Goal: Information Seeking & Learning: Find specific fact

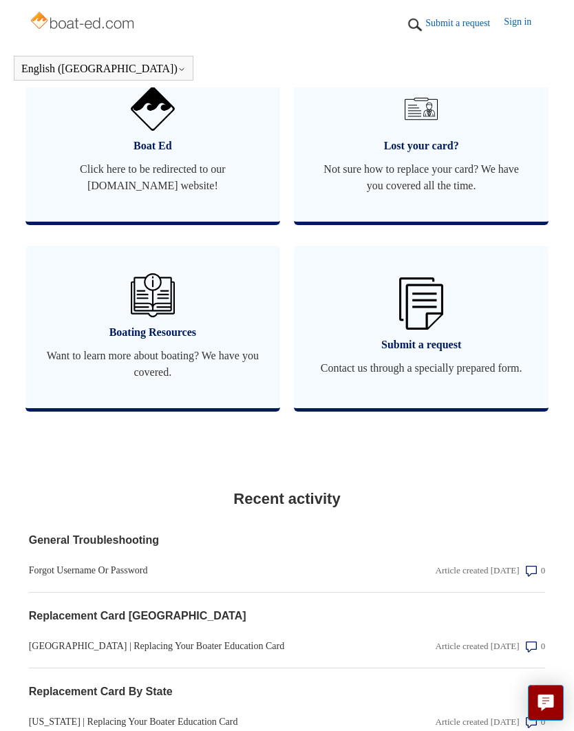
scroll to position [1209, 0]
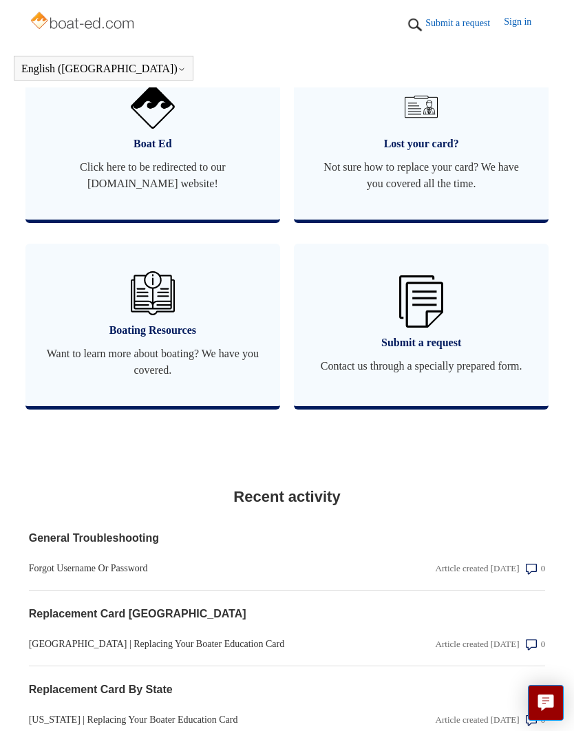
click at [119, 181] on span "Click here to be redirected to our [DOMAIN_NAME] website!" at bounding box center [152, 175] width 213 height 33
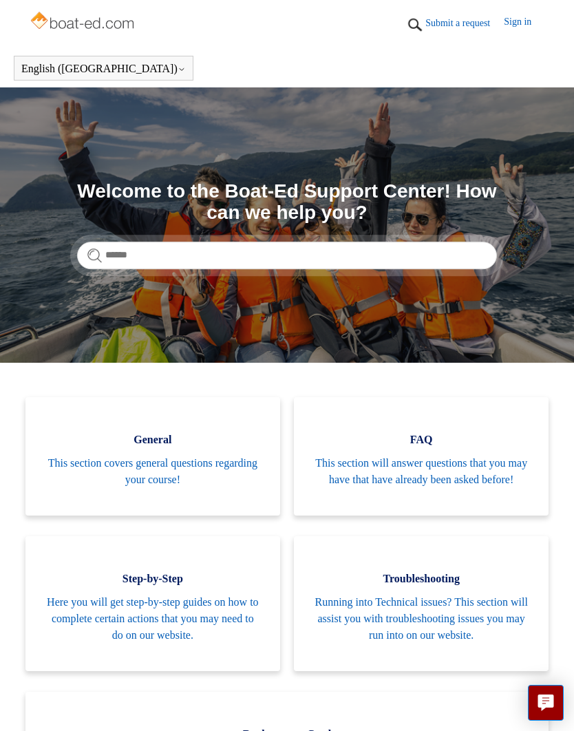
click at [454, 16] on link "Submit a request" at bounding box center [465, 23] width 79 height 14
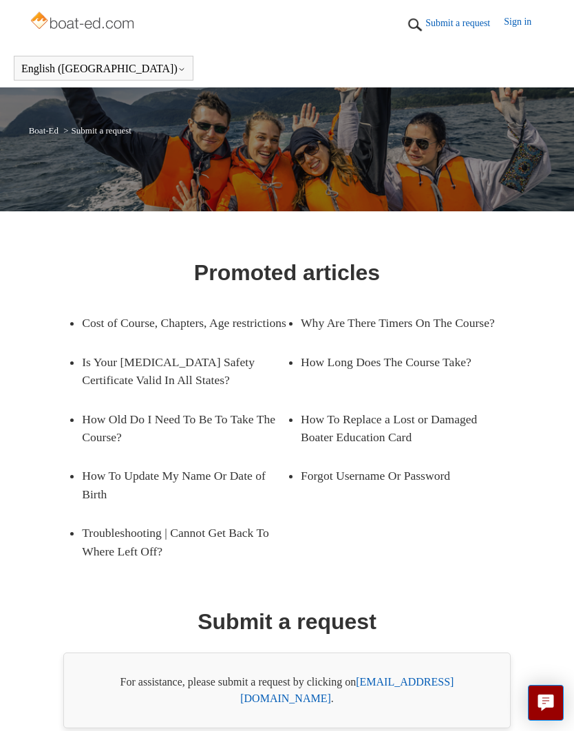
click at [525, 17] on link "Sign in" at bounding box center [524, 24] width 41 height 21
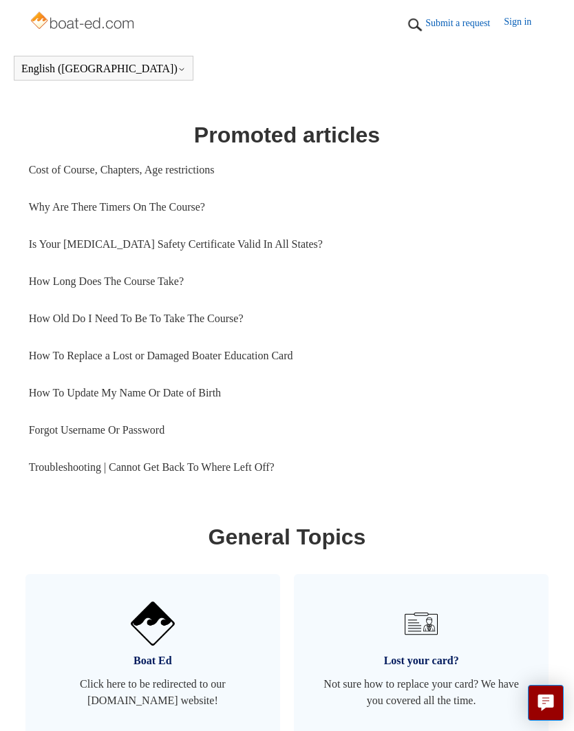
scroll to position [693, 0]
click at [52, 180] on link "Cost of Course, Chapters, Age restrictions" at bounding box center [287, 169] width 517 height 37
